Goal: Information Seeking & Learning: Check status

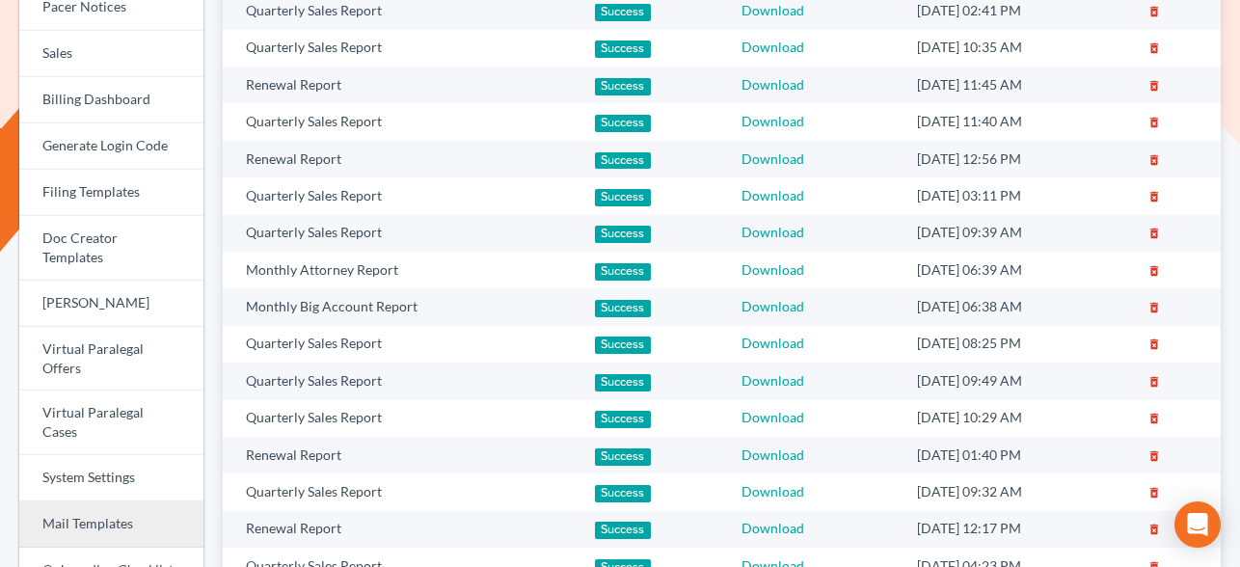
scroll to position [449, 0]
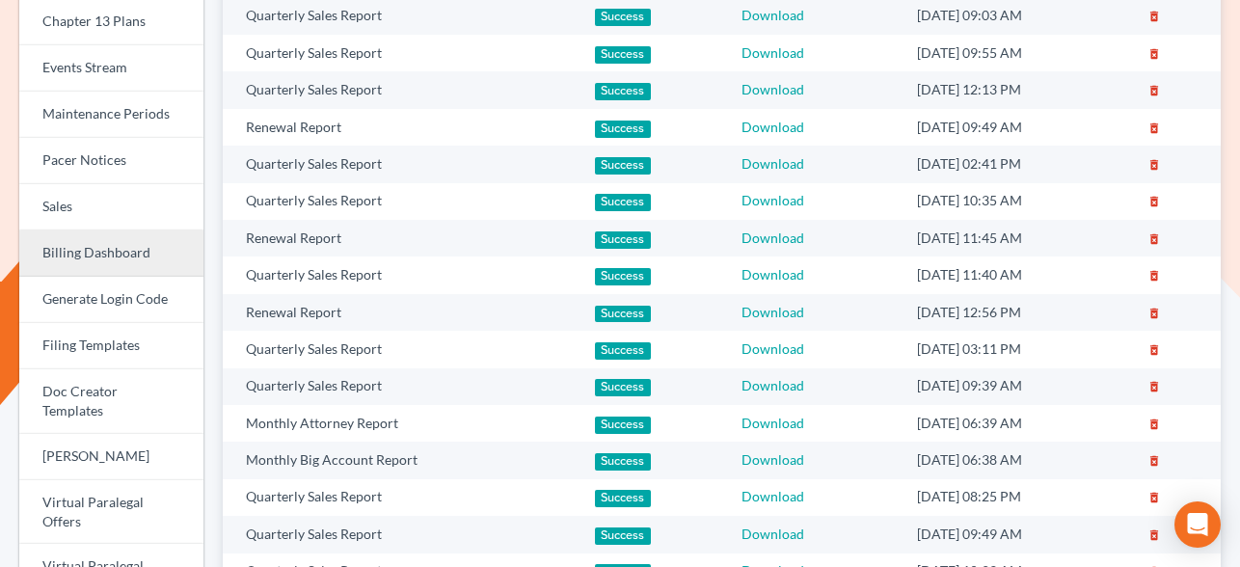
click at [76, 245] on link "Billing Dashboard" at bounding box center [111, 253] width 184 height 46
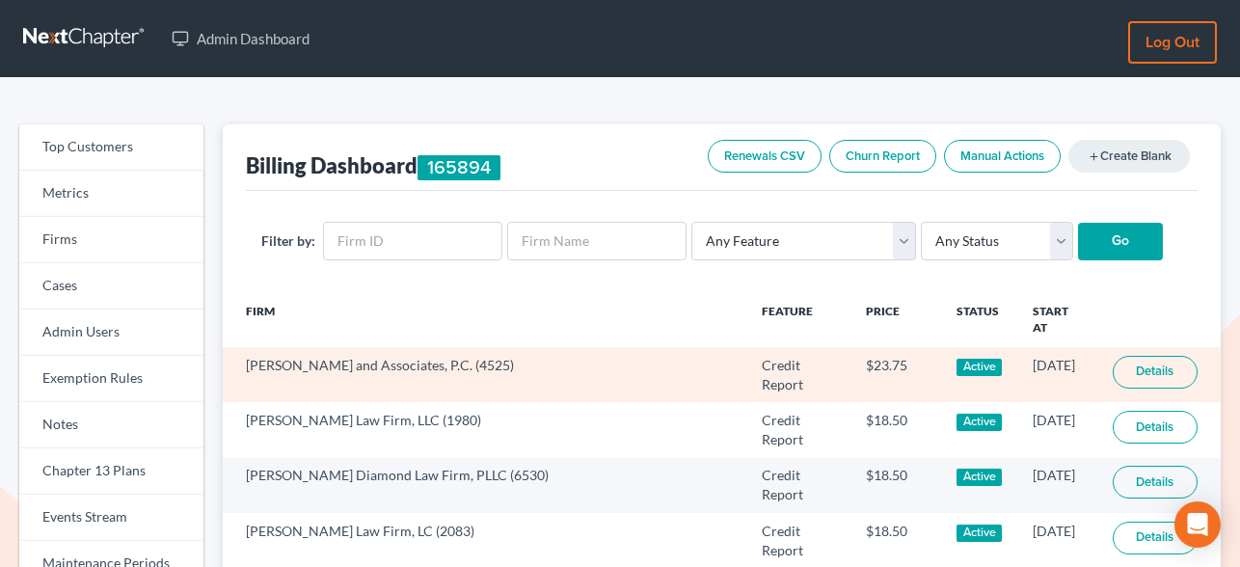
scroll to position [65, 0]
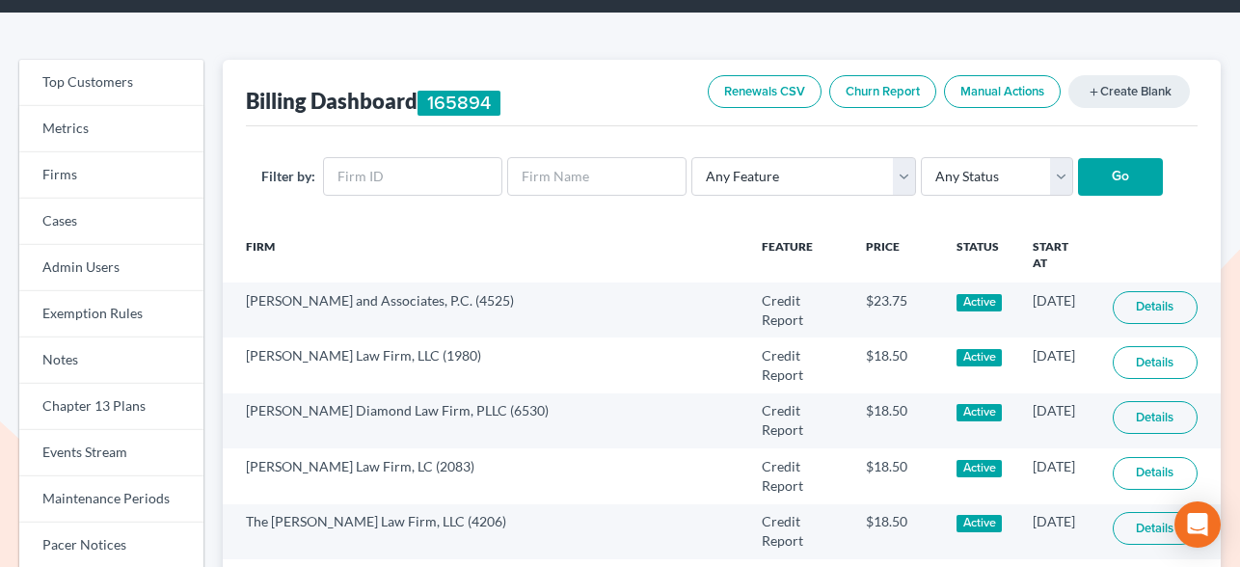
click at [775, 91] on link "Renewals CSV" at bounding box center [765, 91] width 114 height 33
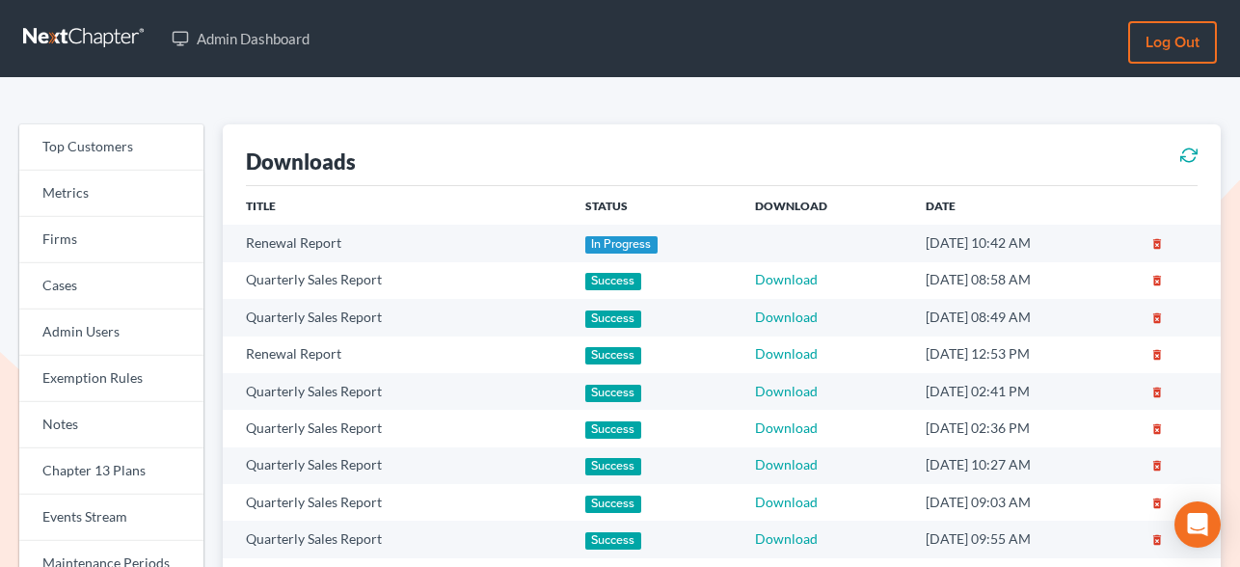
click at [1190, 157] on icon at bounding box center [1188, 155] width 17 height 23
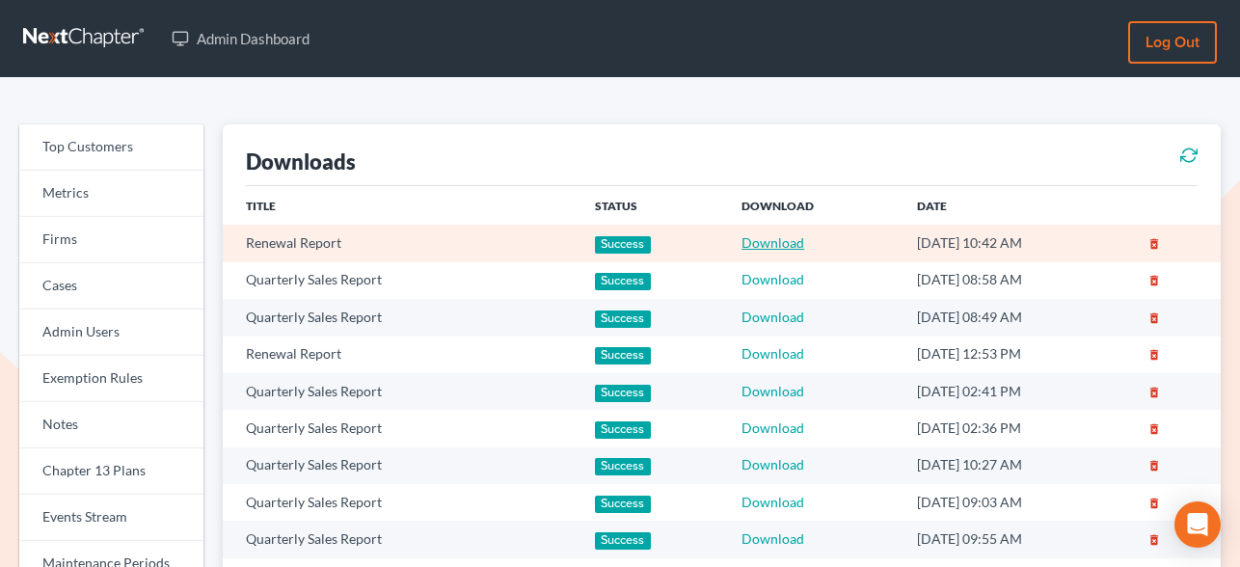
click at [755, 242] on link "Download" at bounding box center [773, 242] width 63 height 16
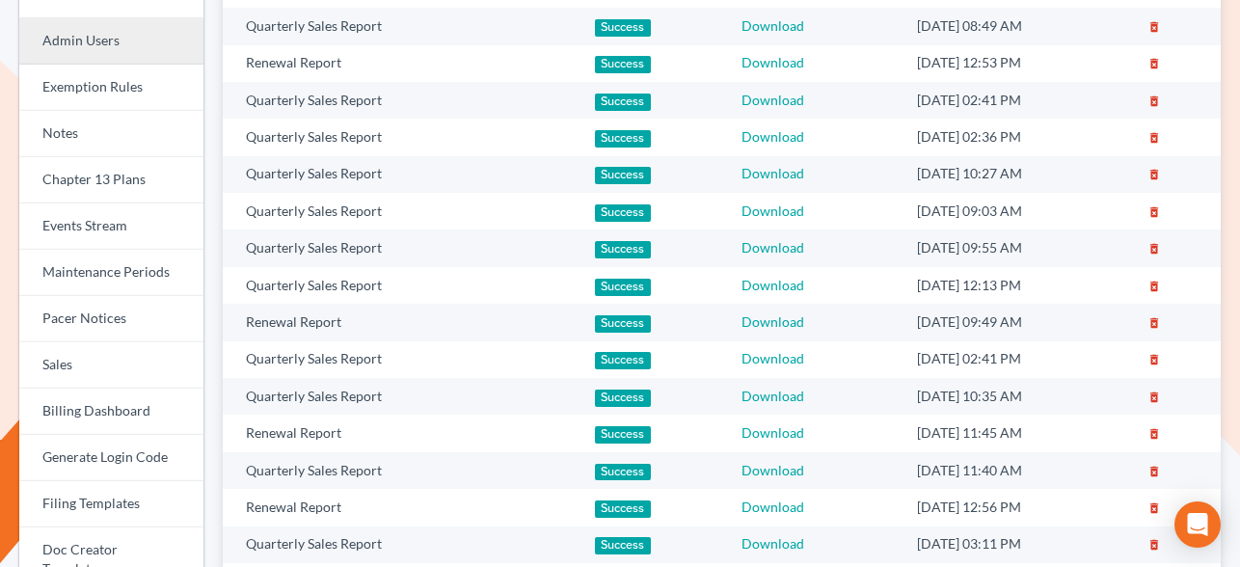
scroll to position [295, 0]
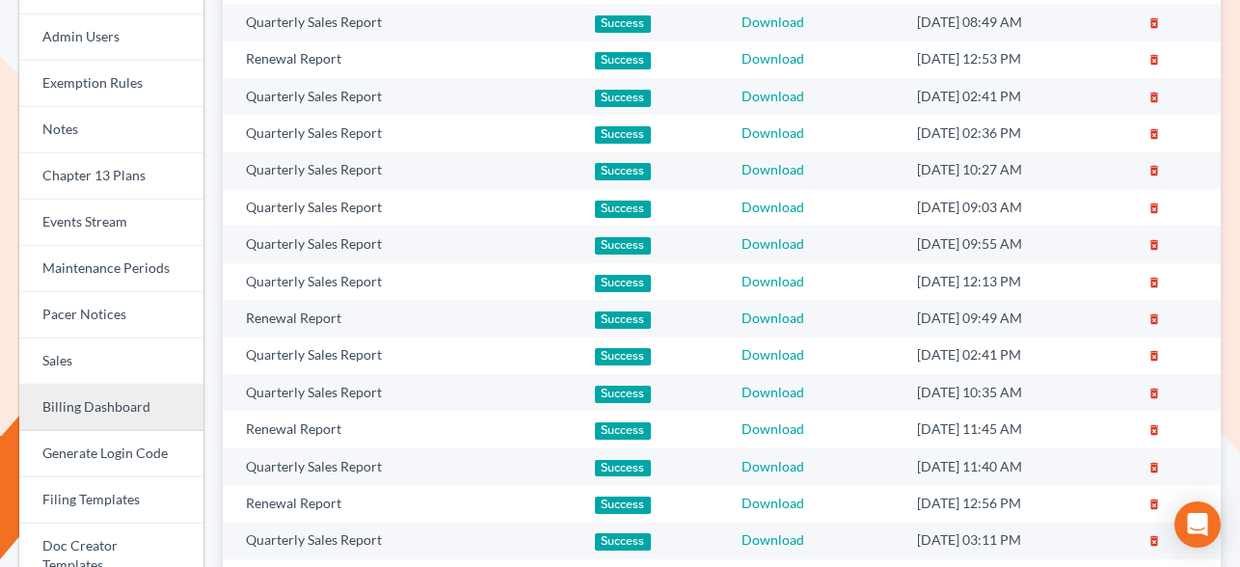
click at [91, 402] on link "Billing Dashboard" at bounding box center [111, 408] width 184 height 46
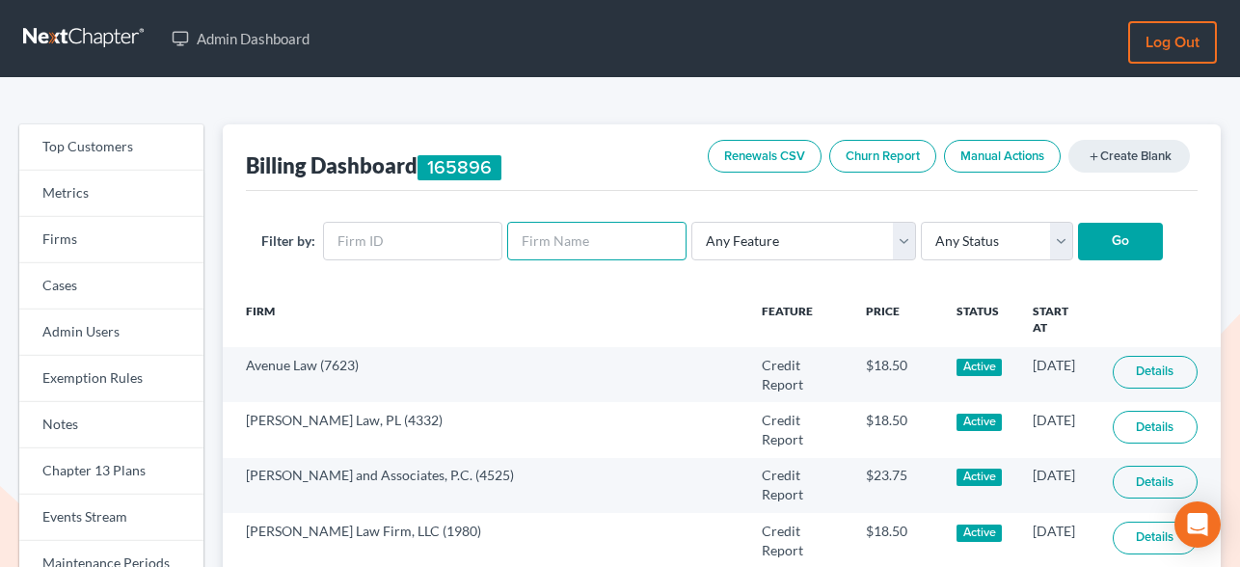
click at [536, 243] on input "text" at bounding box center [596, 241] width 179 height 39
type input "jackson abdalla"
click at [1078, 223] on input "Go" at bounding box center [1120, 242] width 85 height 39
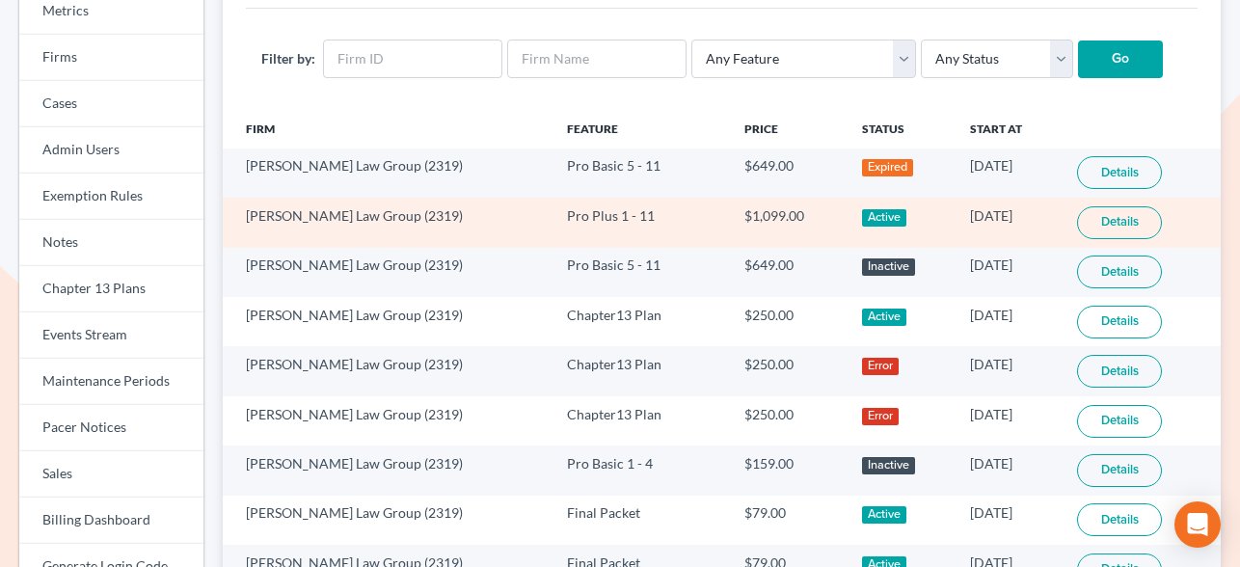
scroll to position [183, 0]
drag, startPoint x: 952, startPoint y: 215, endPoint x: 1014, endPoint y: 215, distance: 61.7
click at [1014, 215] on td "06/30/2025" at bounding box center [1008, 221] width 107 height 49
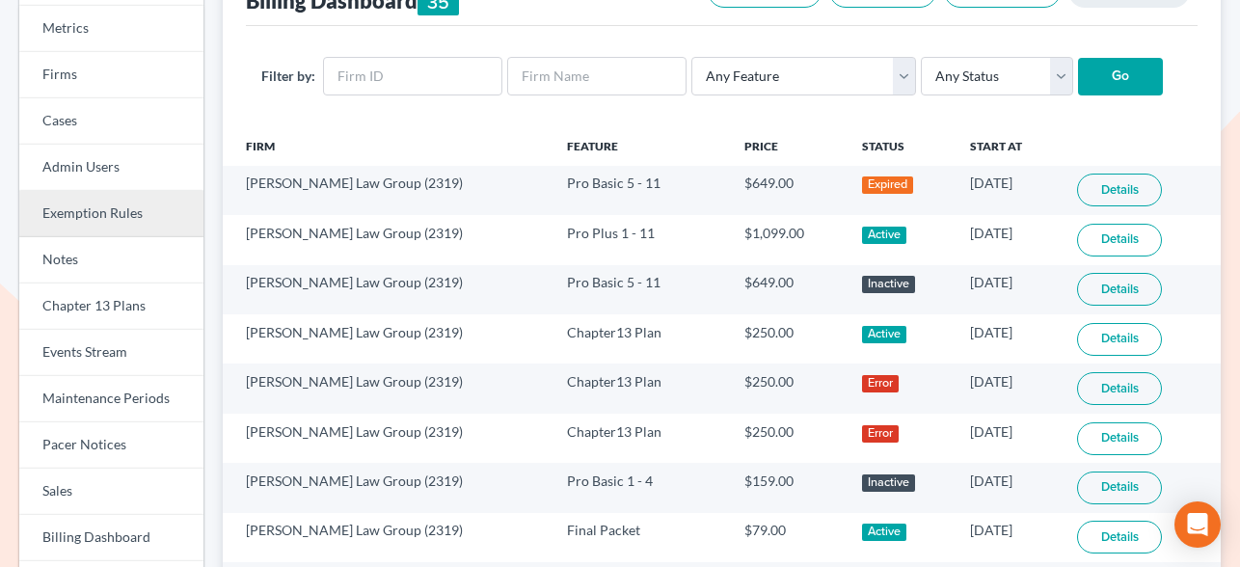
scroll to position [164, 0]
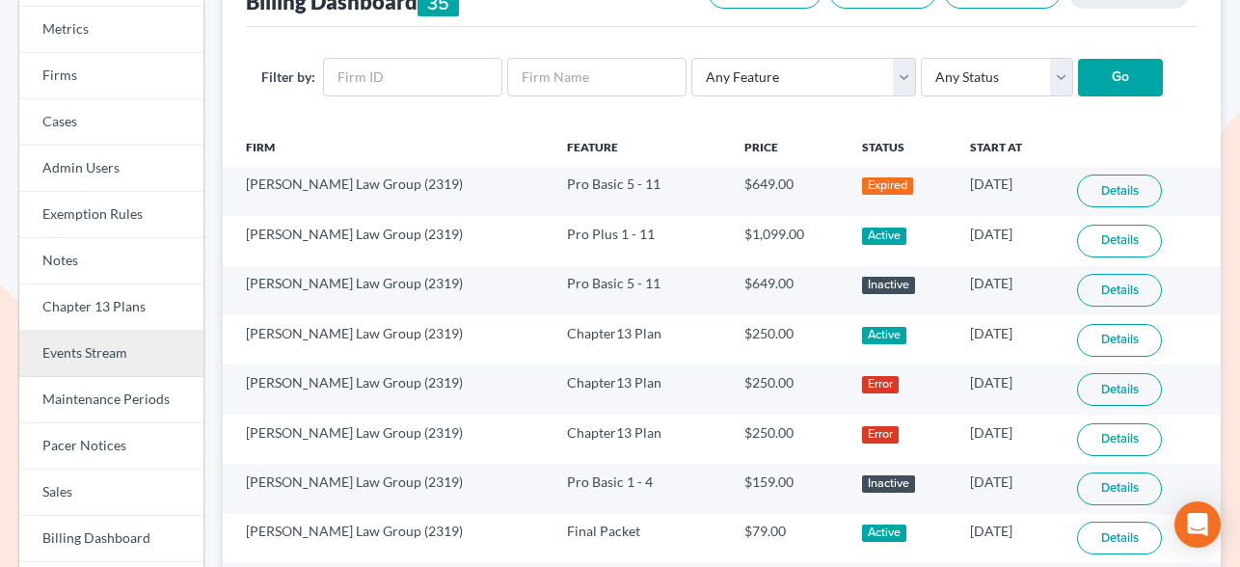
click at [93, 353] on link "Events Stream" at bounding box center [111, 354] width 184 height 46
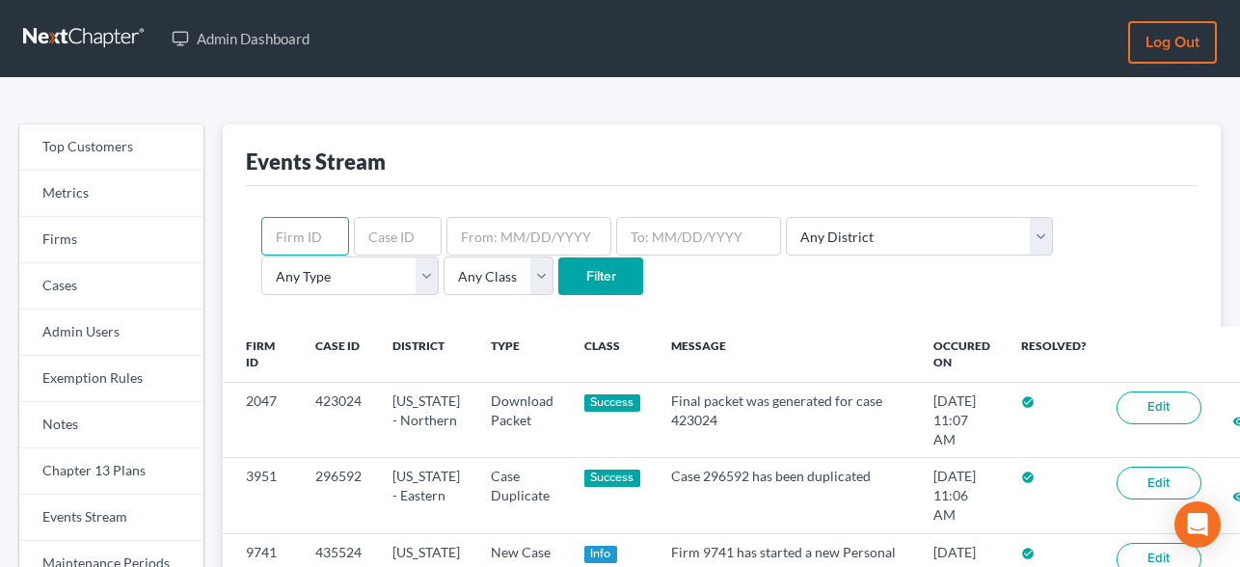
click at [318, 244] on input "text" at bounding box center [305, 236] width 88 height 39
paste input "Re: NextChapter Offer of Employment"
type input "Re: NextChapter Offer of Employment"
type input "4192"
click at [558, 257] on input "Filter" at bounding box center [600, 276] width 85 height 39
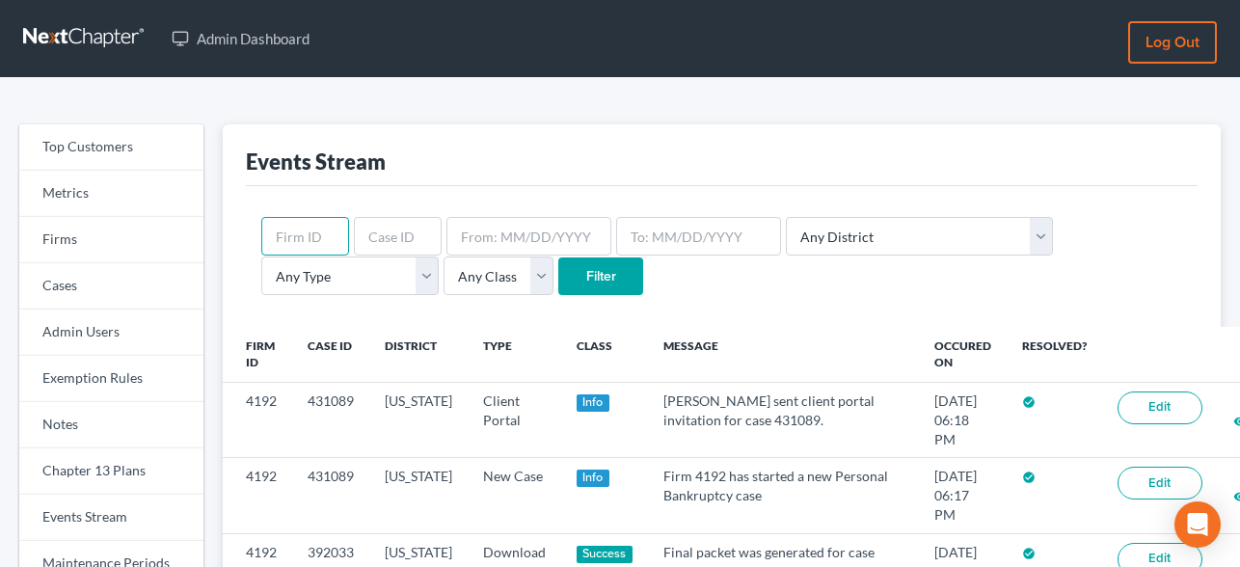
click at [318, 239] on input "text" at bounding box center [305, 236] width 88 height 39
type input "4194"
click at [558, 257] on input "Filter" at bounding box center [600, 276] width 85 height 39
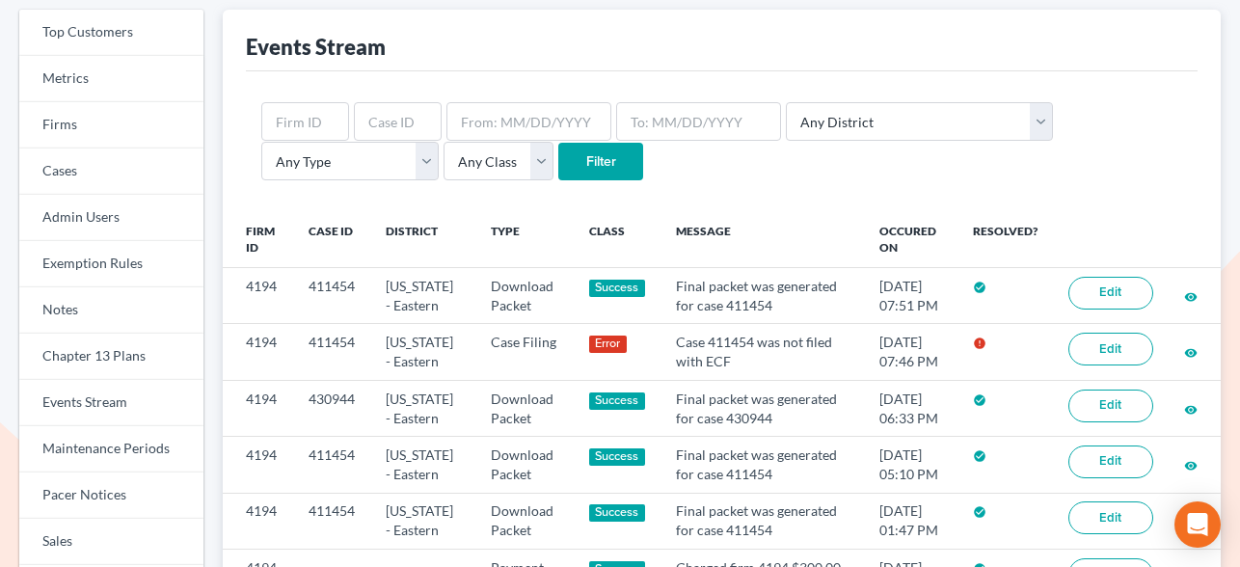
scroll to position [178, 0]
